Goal: Transaction & Acquisition: Purchase product/service

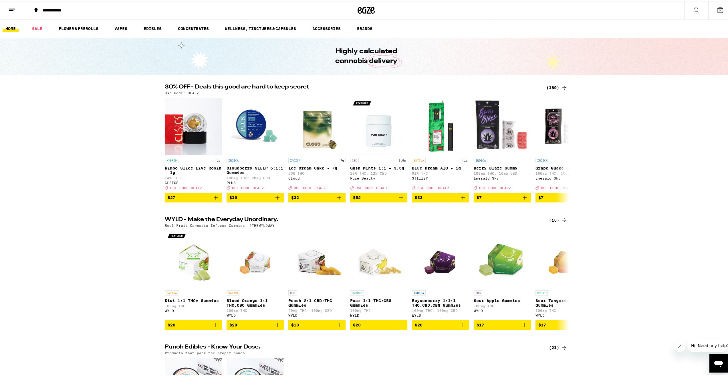
click at [564, 87] on icon at bounding box center [564, 86] width 7 height 7
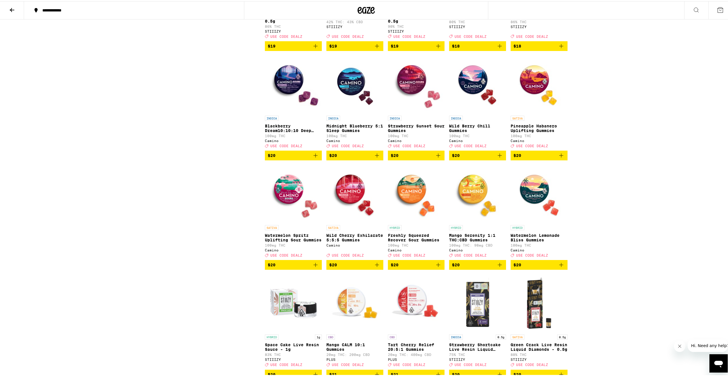
scroll to position [1230, 0]
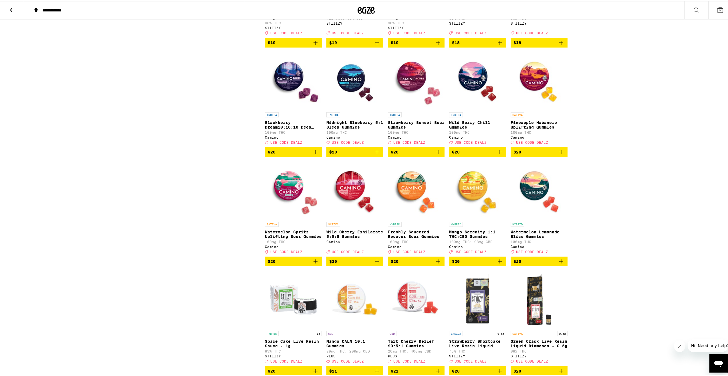
click at [424, 154] on span "$20" at bounding box center [416, 150] width 51 height 7
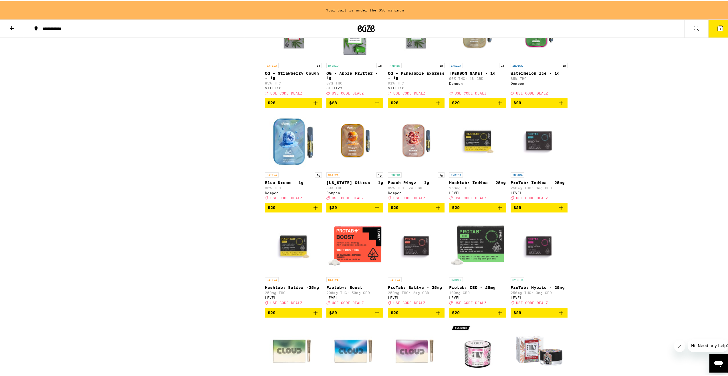
scroll to position [2107, 0]
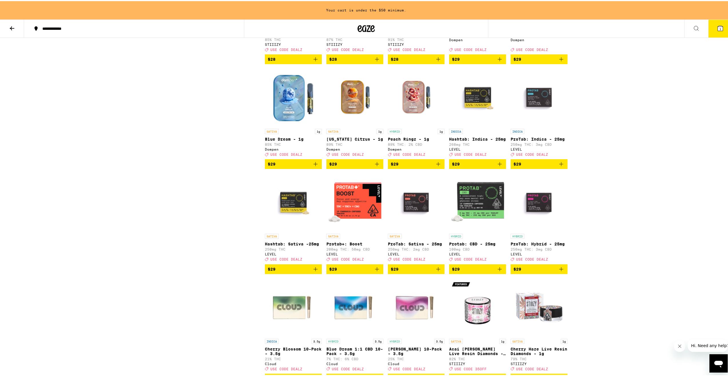
click at [478, 168] on button "$29" at bounding box center [477, 163] width 57 height 10
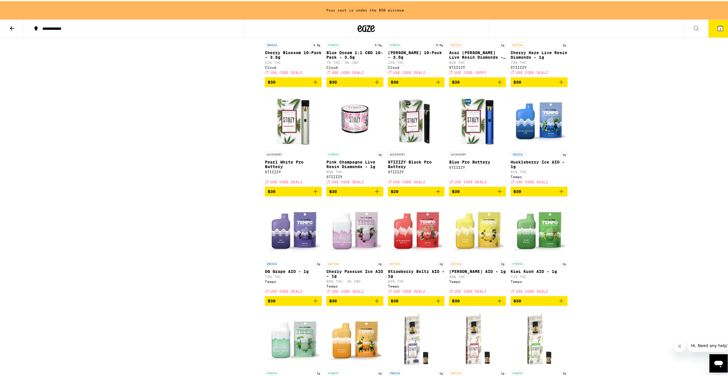
scroll to position [2403, 0]
click at [525, 193] on span "$30" at bounding box center [539, 190] width 51 height 7
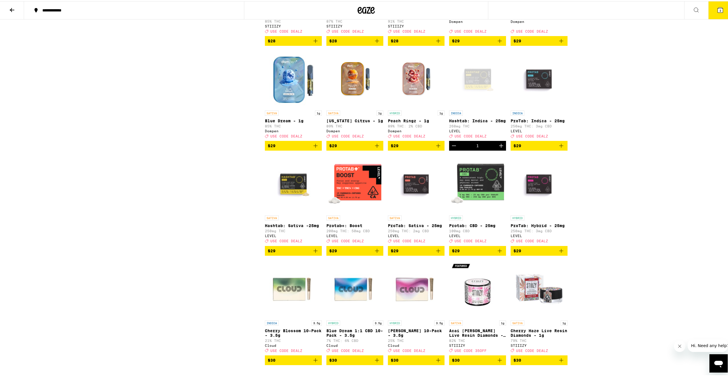
scroll to position [2099, 0]
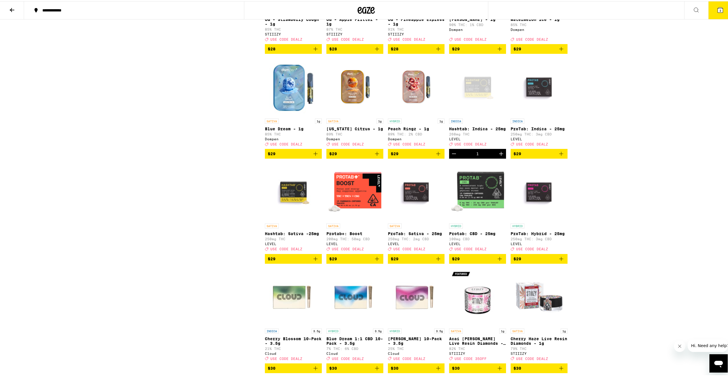
click at [708, 4] on button "3" at bounding box center [720, 9] width 24 height 18
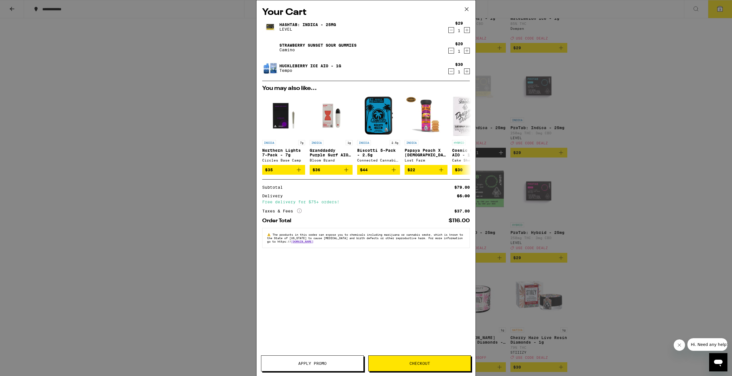
click at [320, 360] on button "Apply Promo" at bounding box center [312, 363] width 103 height 16
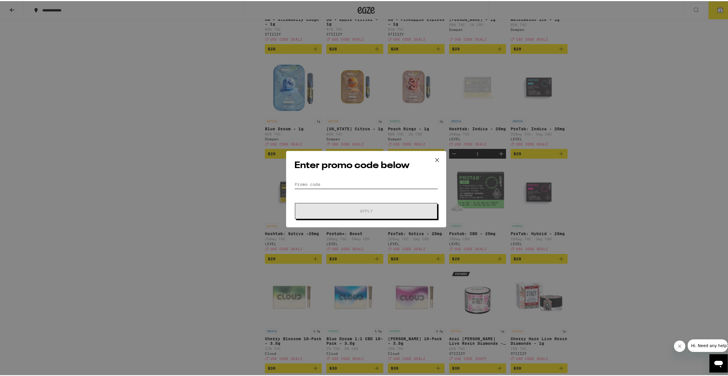
click at [343, 184] on input "Promo Code" at bounding box center [366, 183] width 144 height 9
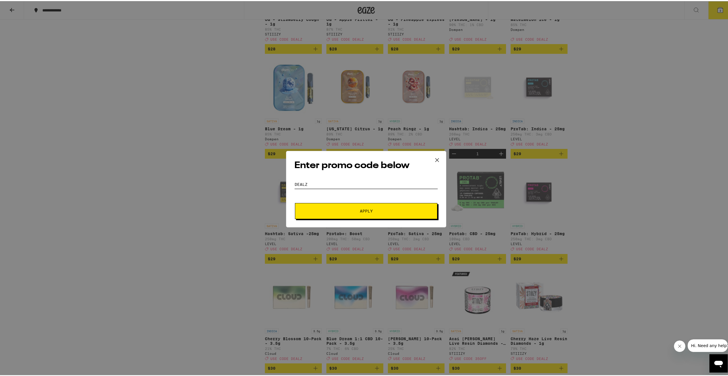
type input "DEALZ"
click at [365, 213] on button "Apply" at bounding box center [366, 210] width 142 height 16
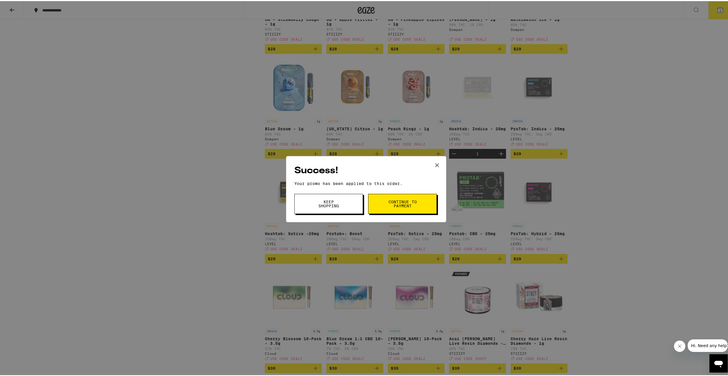
click at [371, 201] on button "Continue to payment" at bounding box center [402, 203] width 69 height 20
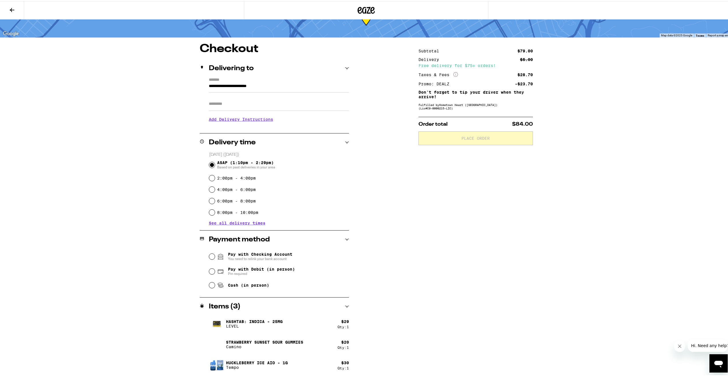
scroll to position [28, 0]
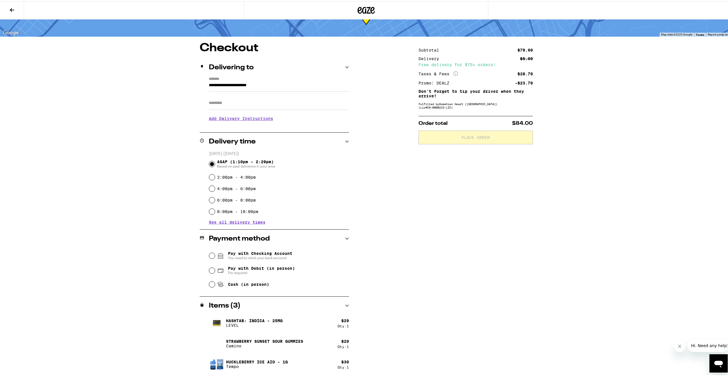
click at [249, 252] on span "Pay with Checking Account You need to relink your bank account" at bounding box center [260, 254] width 64 height 9
click at [215, 252] on input "Pay with Checking Account You need to relink your bank account" at bounding box center [212, 254] width 6 height 6
click at [211, 270] on input "Pay with Debit (in person) Pin required" at bounding box center [212, 269] width 6 height 6
radio input "true"
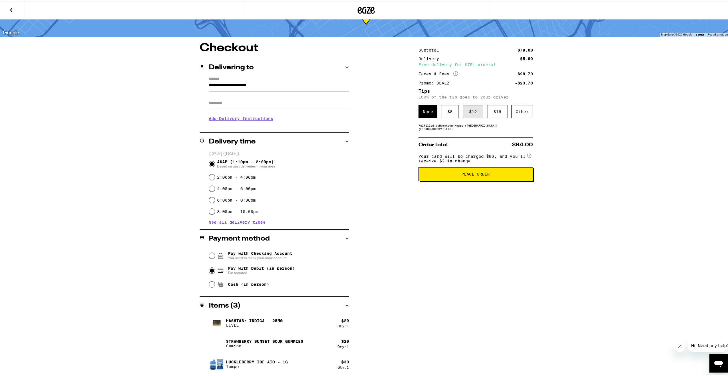
click at [471, 110] on div "$ 12" at bounding box center [473, 110] width 20 height 13
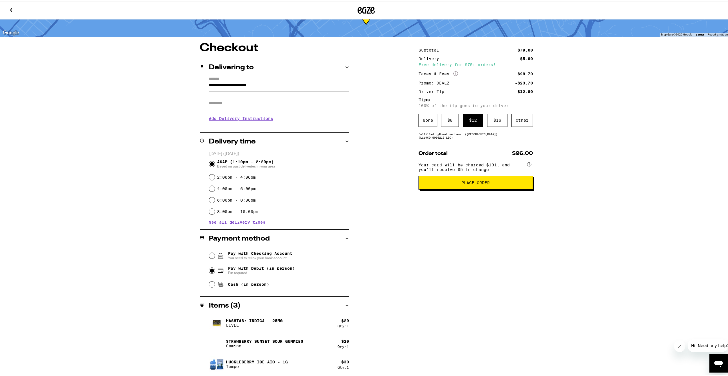
click at [488, 188] on button "Place Order" at bounding box center [476, 182] width 114 height 14
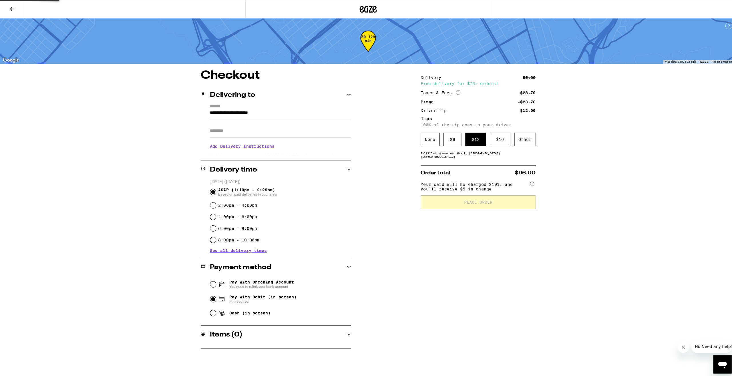
scroll to position [0, 0]
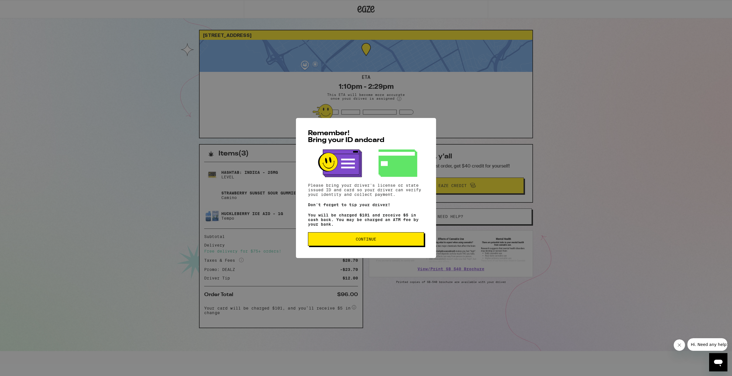
click at [385, 243] on button "Continue" at bounding box center [366, 239] width 116 height 14
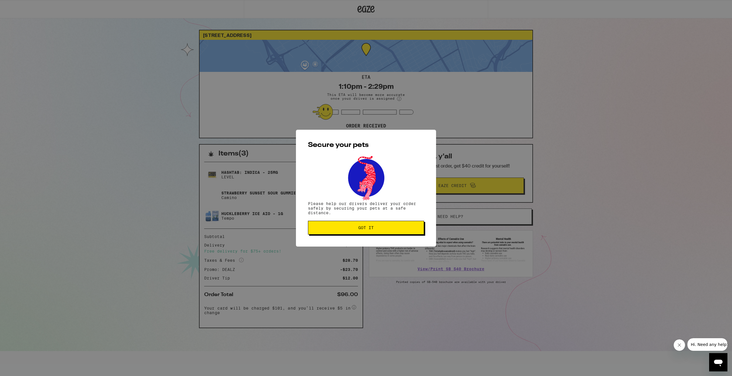
click at [381, 231] on button "Got it" at bounding box center [366, 228] width 116 height 14
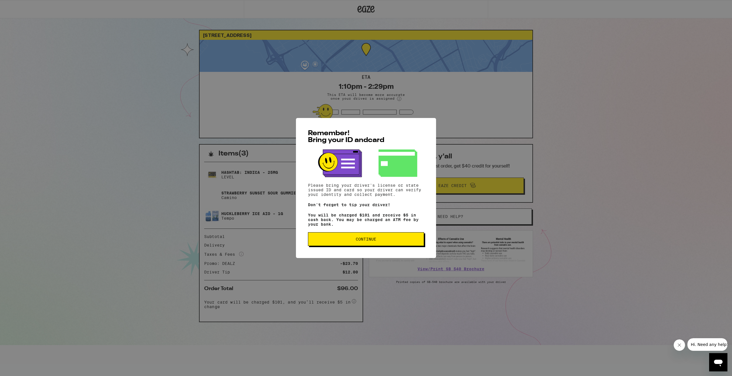
click at [398, 245] on button "Continue" at bounding box center [366, 239] width 116 height 14
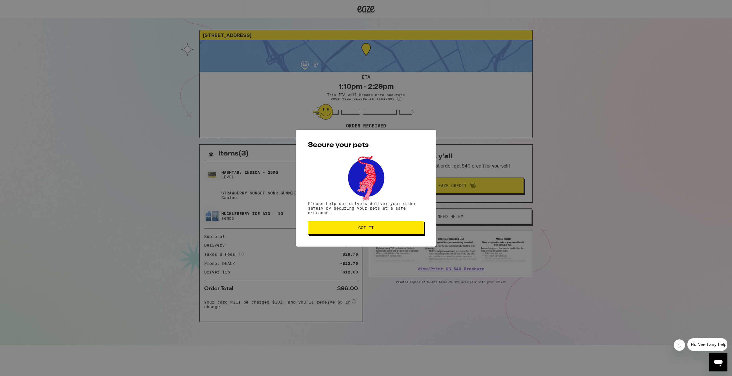
click at [362, 228] on span "Got it" at bounding box center [365, 227] width 15 height 4
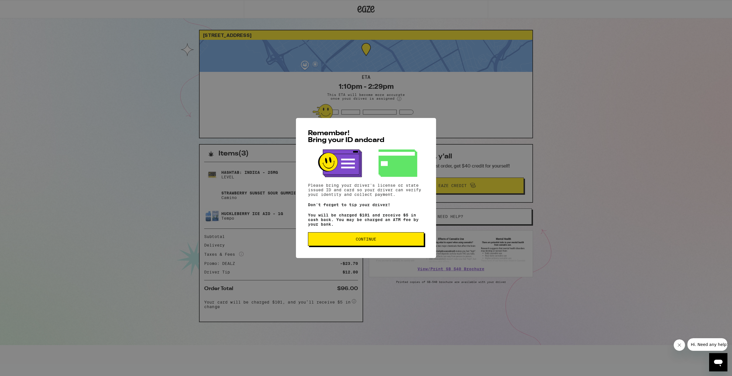
click at [391, 244] on button "Continue" at bounding box center [366, 239] width 116 height 14
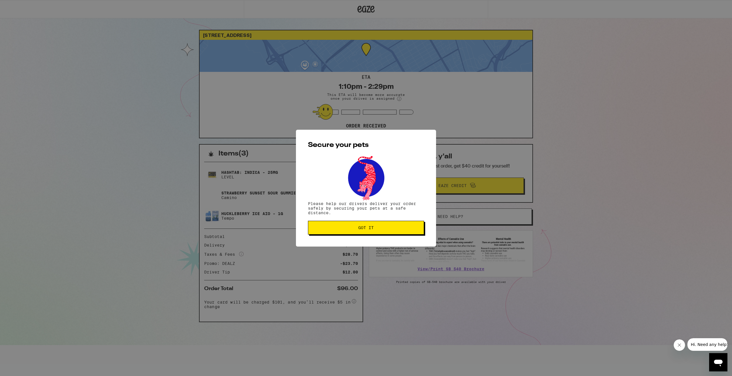
click at [386, 229] on span "Got it" at bounding box center [366, 227] width 106 height 4
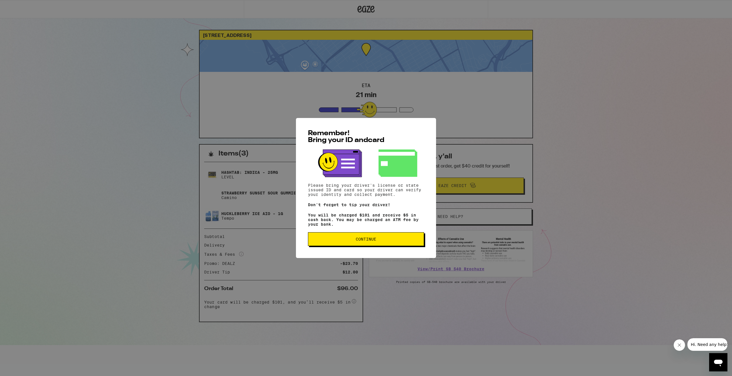
click at [369, 239] on span "Continue" at bounding box center [366, 239] width 21 height 4
click at [369, 246] on button "Continue" at bounding box center [366, 239] width 116 height 14
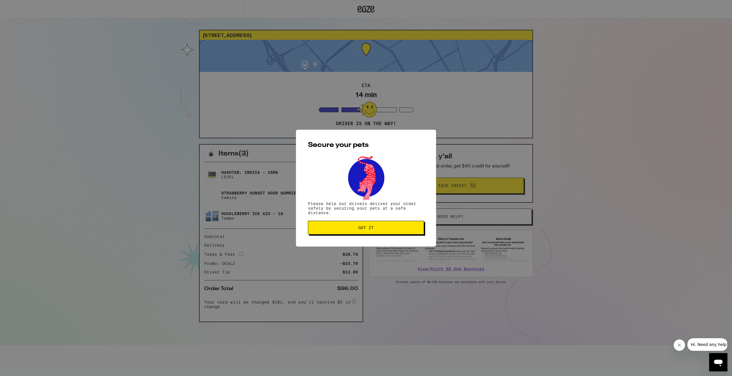
click at [364, 229] on span "Got it" at bounding box center [365, 227] width 15 height 4
